Goal: Information Seeking & Learning: Learn about a topic

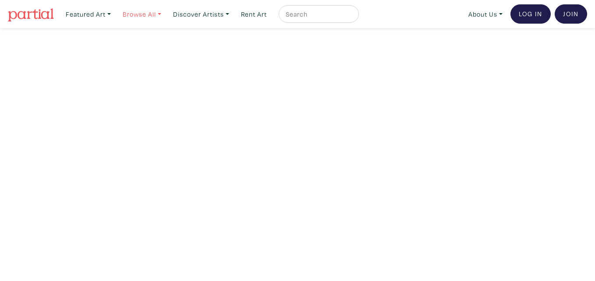
click at [153, 15] on link "Browse All" at bounding box center [142, 14] width 46 height 18
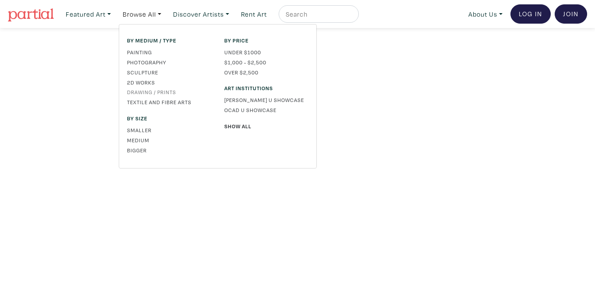
click at [152, 91] on link "Drawing / Prints" at bounding box center [169, 92] width 84 height 8
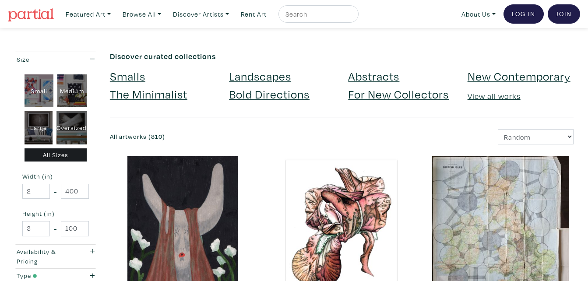
click at [237, 73] on link "Landscapes" at bounding box center [260, 75] width 62 height 15
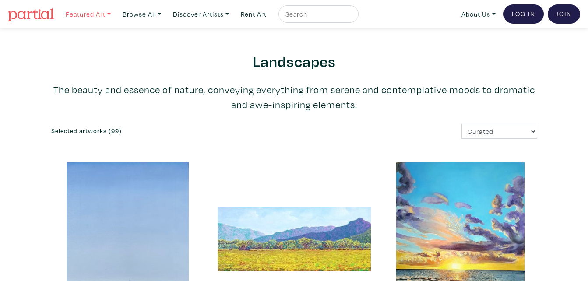
click at [93, 15] on link "Featured Art" at bounding box center [88, 14] width 53 height 18
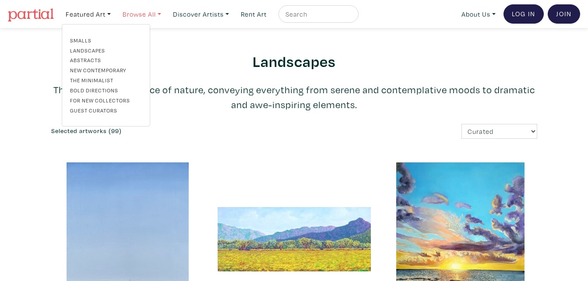
click at [137, 13] on link "Browse All" at bounding box center [142, 14] width 46 height 18
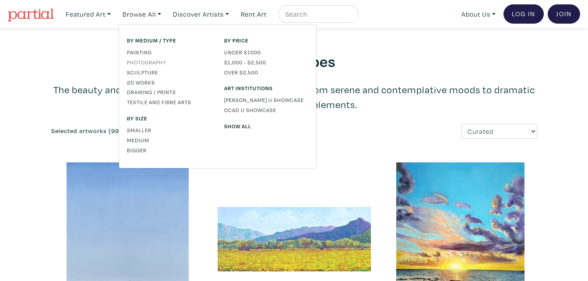
click at [152, 61] on link "Photography" at bounding box center [169, 62] width 84 height 8
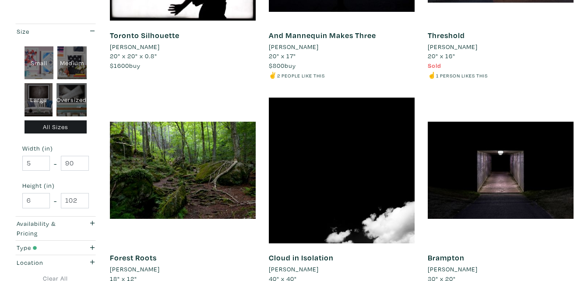
scroll to position [686, 0]
